Goal: Task Accomplishment & Management: Use online tool/utility

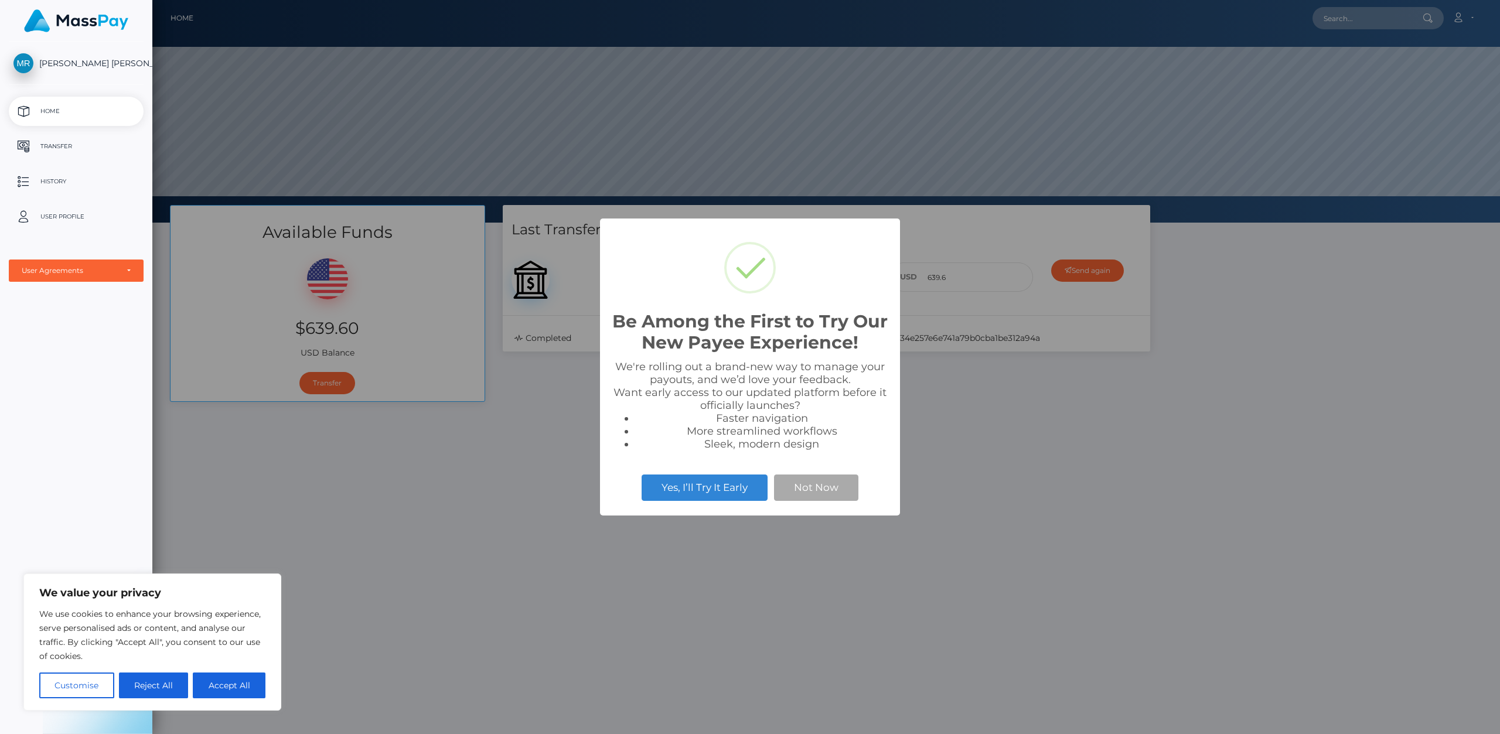
scroll to position [223, 1347]
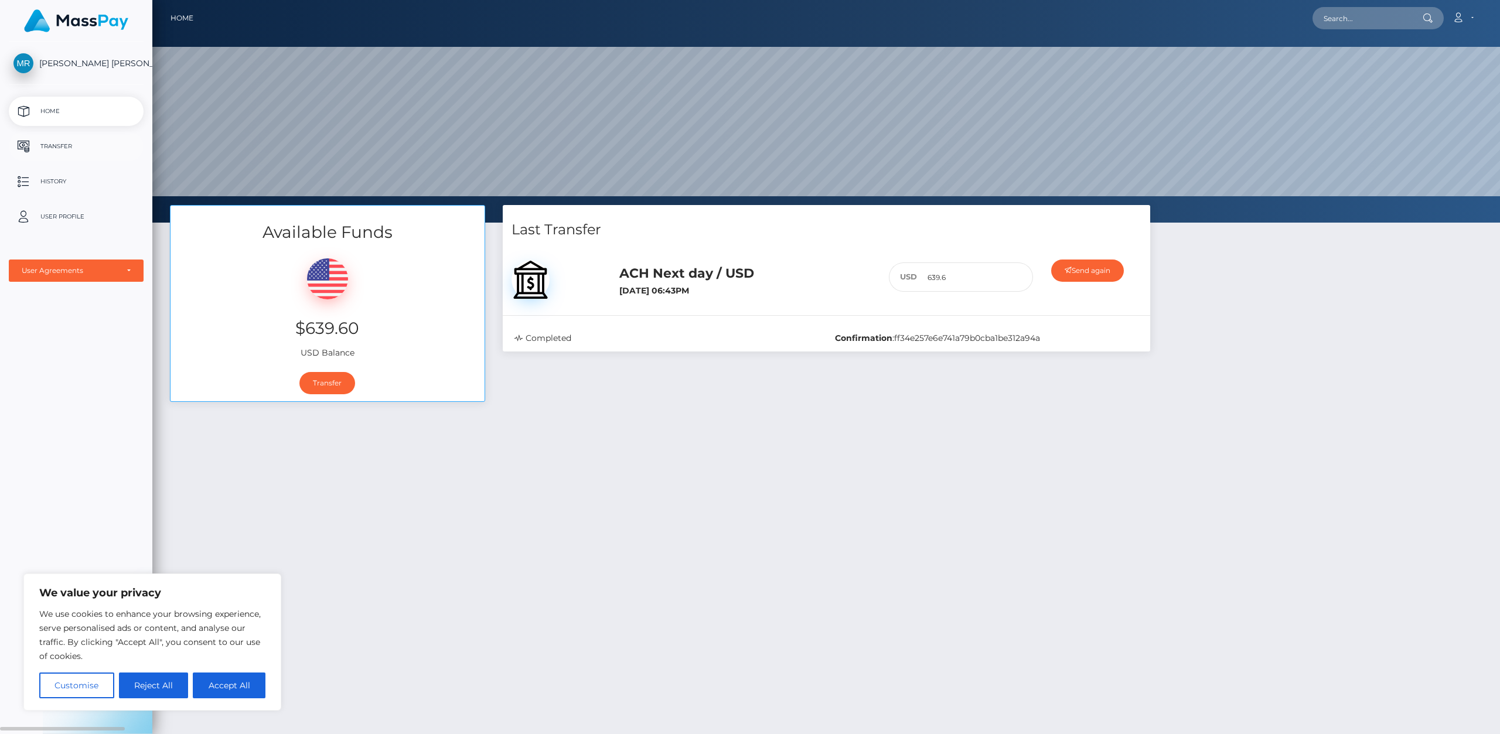
click at [68, 142] on p "Transfer" at bounding box center [75, 147] width 125 height 18
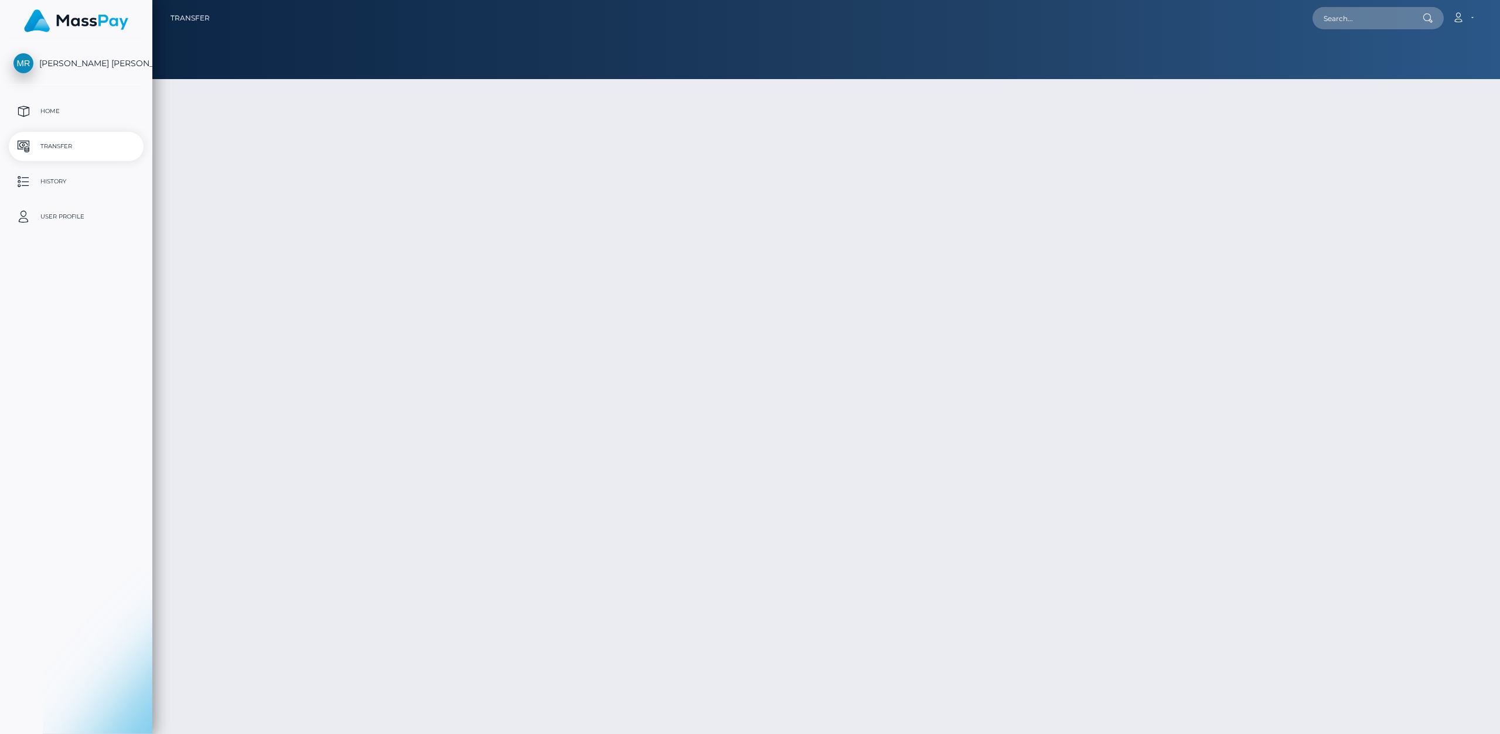
select select
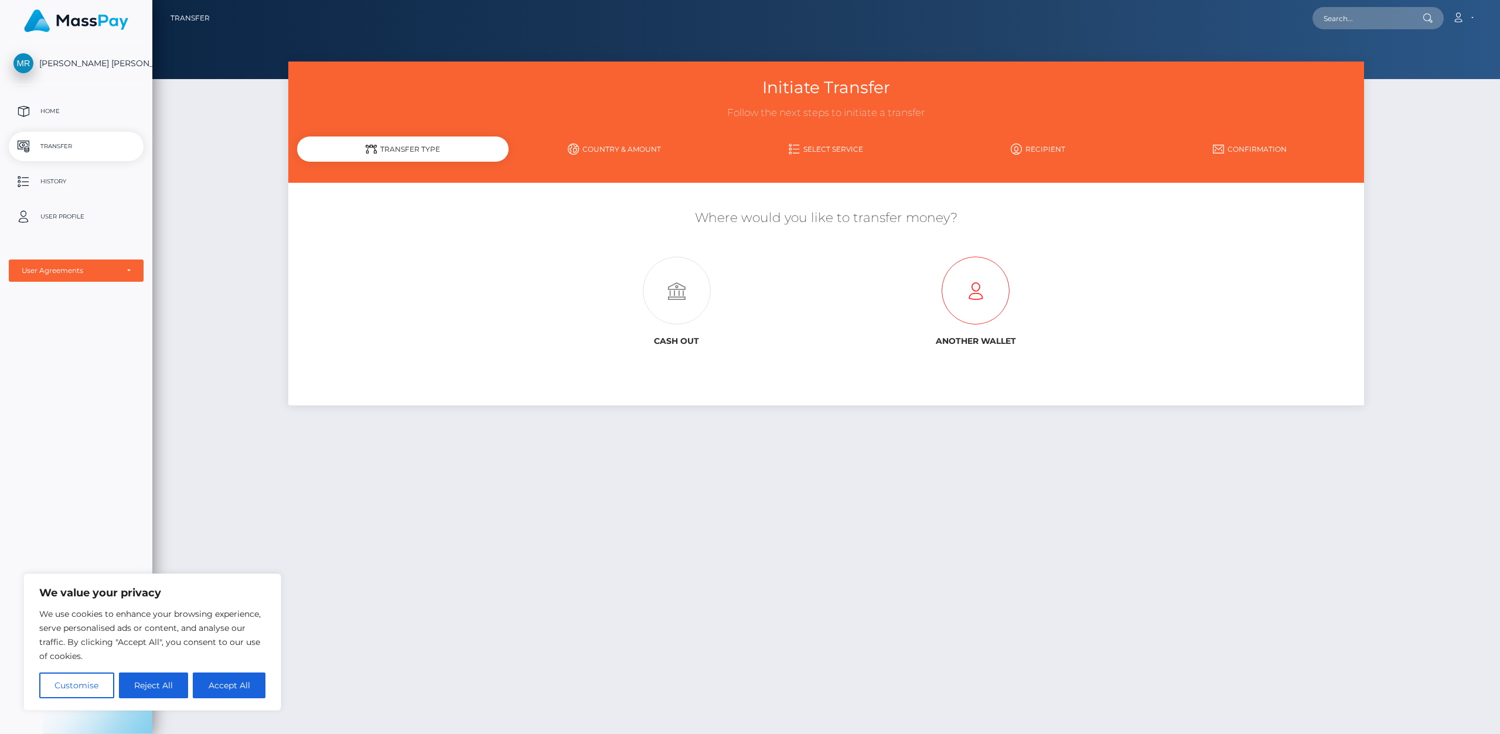
click at [954, 275] on icon at bounding box center [975, 291] width 299 height 68
click at [658, 306] on icon at bounding box center [676, 291] width 299 height 68
